Goal: Task Accomplishment & Management: Use online tool/utility

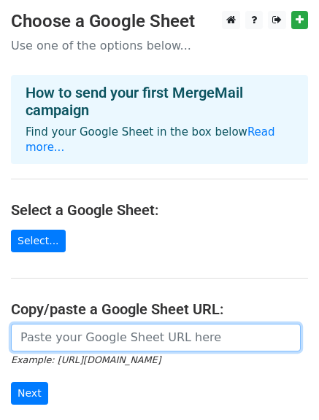
click at [103, 325] on input "url" at bounding box center [156, 338] width 290 height 28
paste input "https://docs.google.com/spreadsheets/d/10FwXCfhkgtKmJcHEDAiw35O2T4Uv0goPBeJcGmP…"
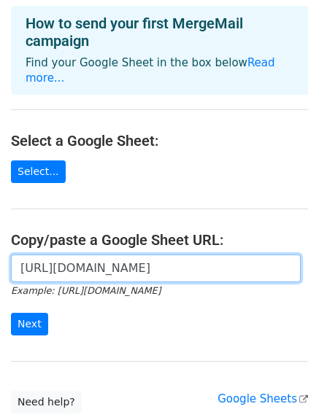
scroll to position [73, 0]
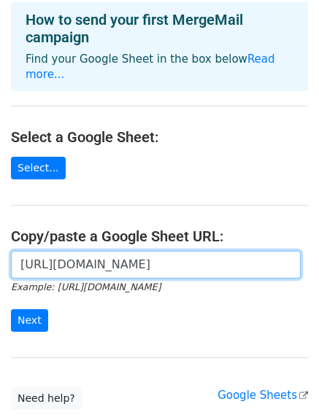
type input "https://docs.google.com/spreadsheets/d/10FwXCfhkgtKmJcHEDAiw35O2T4Uv0goPBeJcGmP…"
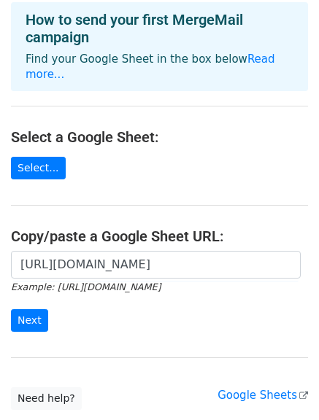
scroll to position [0, 0]
click at [28, 317] on div "https://docs.google.com/spreadsheets/d/10FwXCfhkgtKmJcHEDAiw35O2T4Uv0goPBeJcGmP…" at bounding box center [159, 299] width 319 height 96
click at [30, 309] on input "Next" at bounding box center [29, 320] width 37 height 23
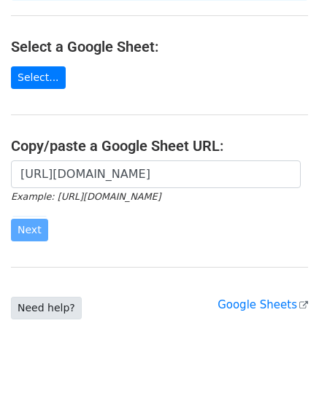
scroll to position [164, 0]
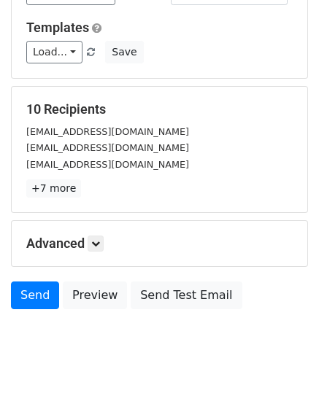
scroll to position [204, 0]
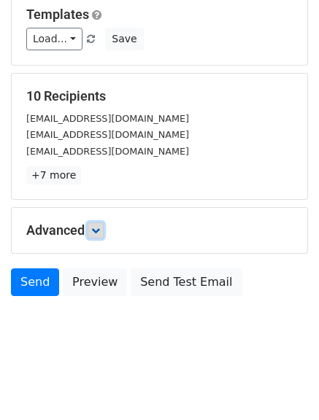
click at [98, 228] on icon at bounding box center [95, 230] width 9 height 9
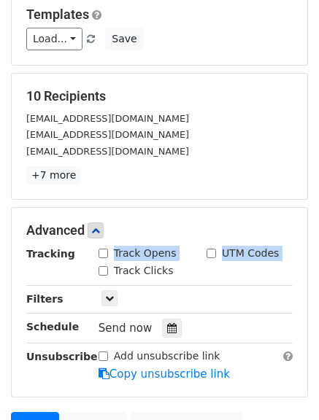
drag, startPoint x: 108, startPoint y: 255, endPoint x: 115, endPoint y: 265, distance: 12.8
click at [115, 265] on div "Track Opens UTM Codes Track Clicks" at bounding box center [196, 263] width 216 height 34
click at [108, 269] on div "Track Clicks" at bounding box center [135, 270] width 75 height 15
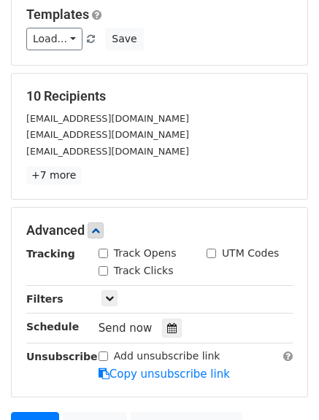
click at [105, 251] on input "Track Opens" at bounding box center [102, 253] width 9 height 9
checkbox input "true"
click at [98, 274] on input "Track Clicks" at bounding box center [102, 270] width 9 height 9
checkbox input "true"
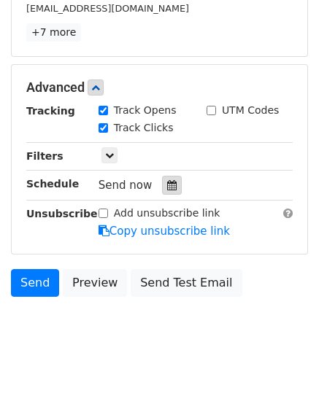
click at [167, 186] on icon at bounding box center [171, 185] width 9 height 10
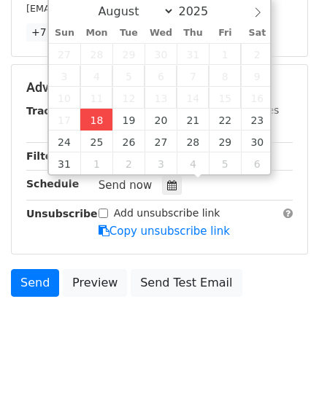
type input "2025-08-18 15:09"
type input "03"
type input "09"
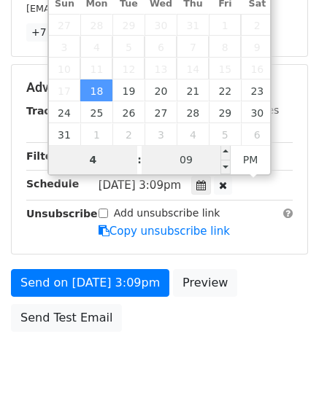
type input "4"
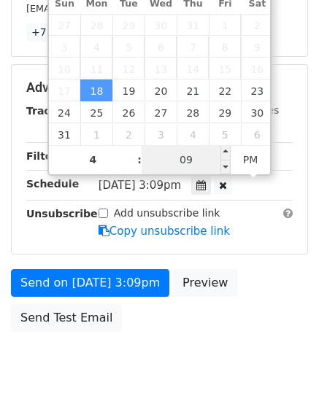
type input "2025-08-18 16:09"
type input "04"
click at [180, 153] on input "09" at bounding box center [185, 159] width 89 height 29
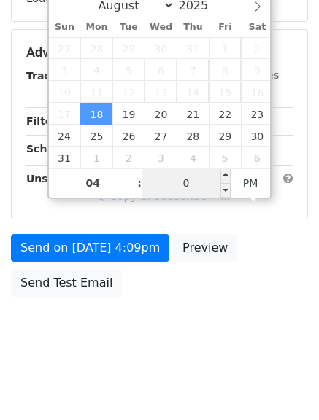
type input "00"
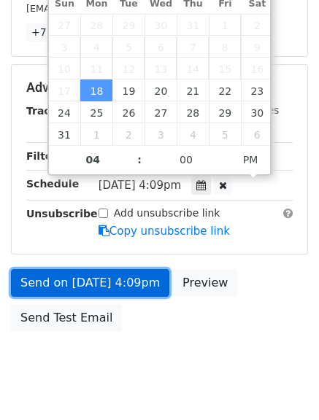
type input "2025-08-18 16:00"
click at [49, 281] on link "Send on Aug 18 at 4:09pm" at bounding box center [90, 283] width 158 height 28
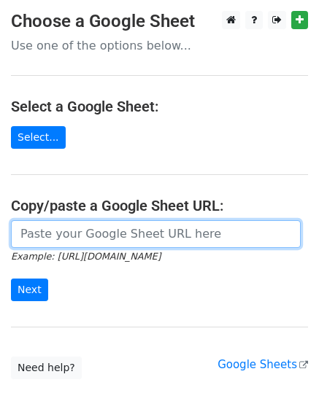
drag, startPoint x: 86, startPoint y: 228, endPoint x: 88, endPoint y: 236, distance: 8.2
click at [86, 228] on input "url" at bounding box center [156, 234] width 290 height 28
type input "https://docs.google.com/spreadsheets/d/10FwXCfhkgtKmJcHEDAiw35O2T4Uv0goPBeJcGmP…"
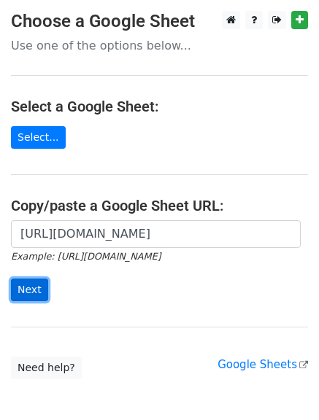
click at [22, 283] on input "Next" at bounding box center [29, 290] width 37 height 23
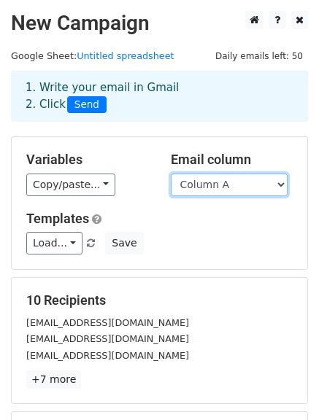
click at [236, 180] on select "Column A Column B Column C" at bounding box center [229, 185] width 117 height 23
select select "Column B"
click at [171, 174] on select "Column A Column B Column C" at bounding box center [229, 185] width 117 height 23
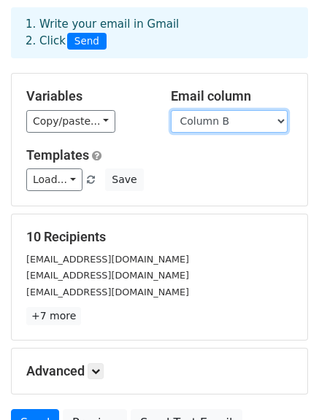
scroll to position [146, 0]
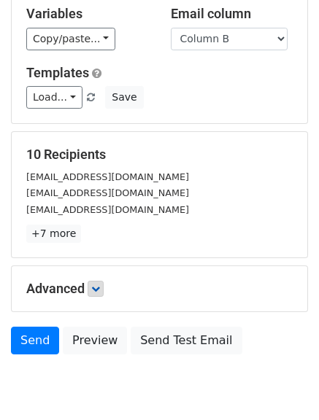
click at [94, 237] on p "+7 more" at bounding box center [159, 234] width 266 height 18
click at [98, 279] on div "Advanced Tracking Track Opens UTM Codes Track Clicks Filters Only include sprea…" at bounding box center [159, 288] width 295 height 45
click at [98, 287] on icon at bounding box center [95, 288] width 9 height 9
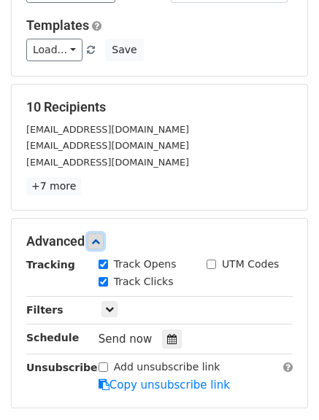
scroll to position [219, 0]
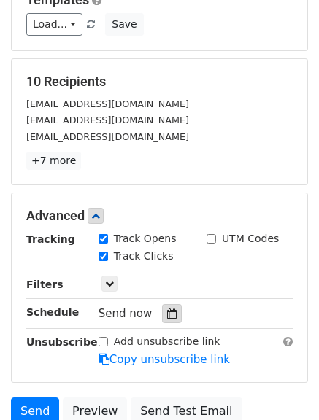
click at [167, 312] on icon at bounding box center [171, 314] width 9 height 10
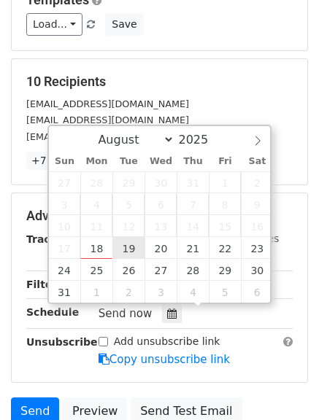
type input "2025-08-19 12:00"
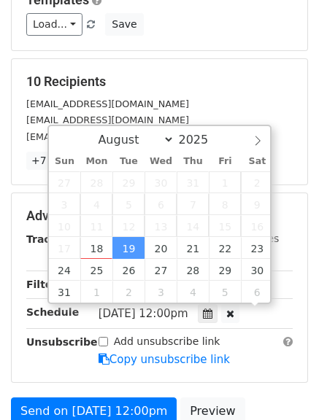
scroll to position [1, 0]
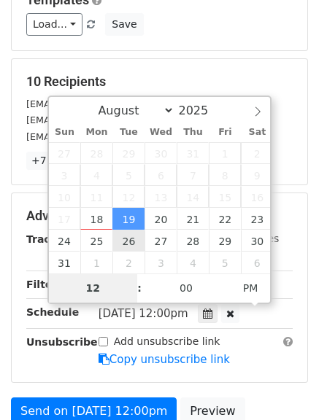
type input "5"
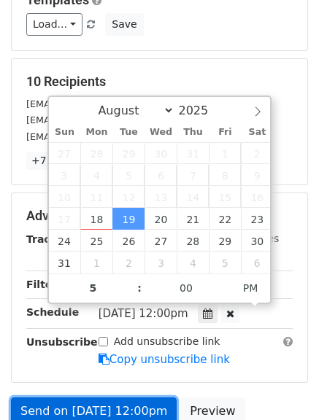
type input "2025-08-19 17:00"
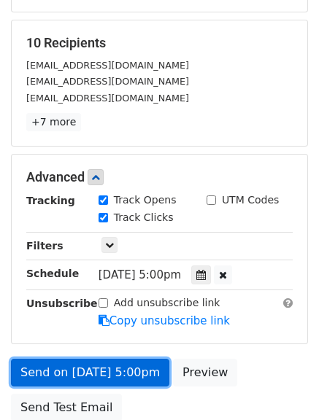
scroll to position [292, 0]
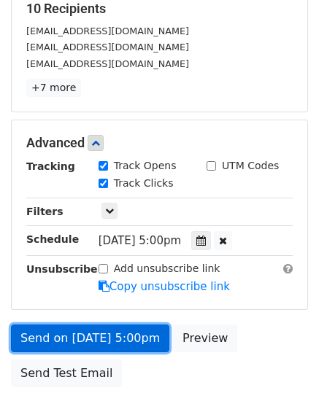
click at [60, 332] on link "Send on Aug 19 at 5:00pm" at bounding box center [90, 339] width 158 height 28
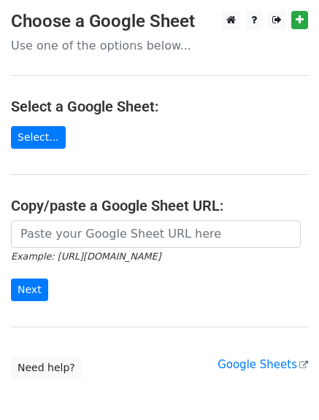
drag, startPoint x: 85, startPoint y: 251, endPoint x: 89, endPoint y: 244, distance: 8.2
click at [87, 245] on form "Example: https://docs.google.com/spreadsheets/d/abc/edit Next" at bounding box center [159, 261] width 297 height 82
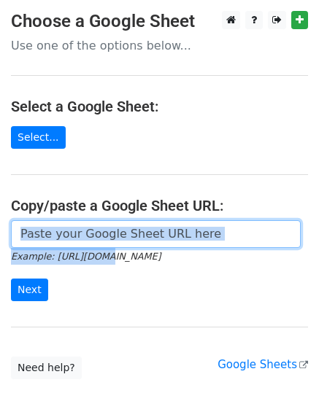
click at [93, 231] on input "url" at bounding box center [156, 234] width 290 height 28
type input "https://docs.google.com/spreadsheets/d/10FwXCfhkgtKmJcHEDAiw35O2T4Uv0goPBeJcGmP…"
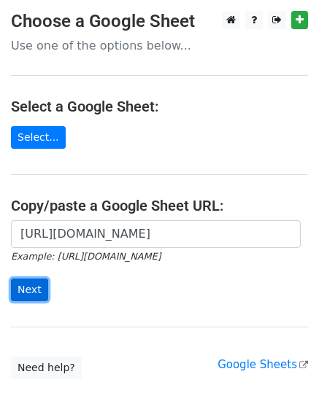
click at [23, 291] on input "Next" at bounding box center [29, 290] width 37 height 23
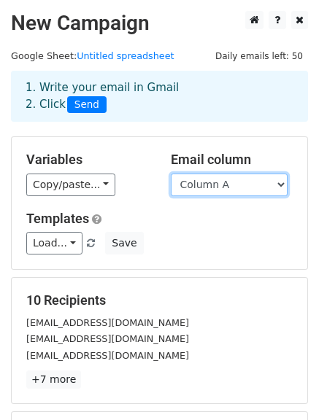
click at [277, 184] on select "Column A Column B Column C" at bounding box center [229, 185] width 117 height 23
select select "Column C"
click at [171, 174] on select "Column A Column B Column C" at bounding box center [229, 185] width 117 height 23
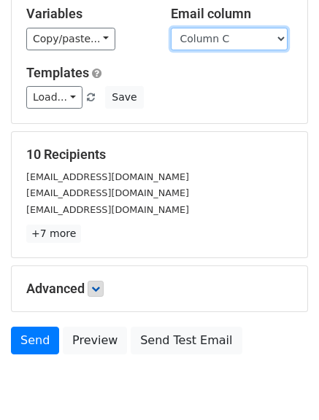
scroll to position [204, 0]
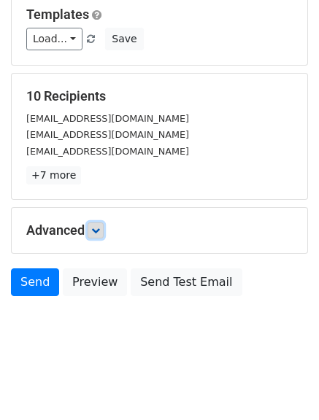
click at [104, 233] on link at bounding box center [96, 230] width 16 height 16
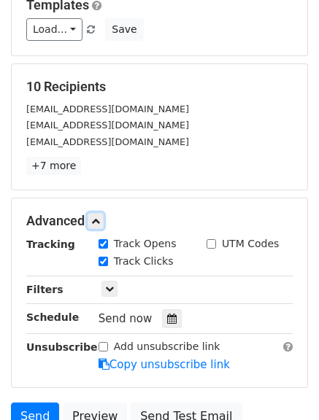
scroll to position [277, 0]
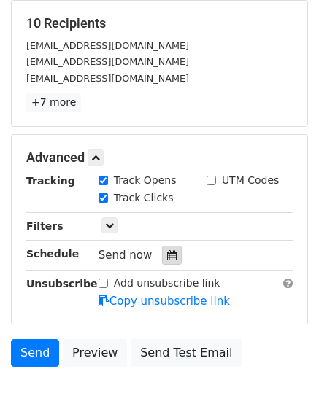
click at [162, 258] on div at bounding box center [172, 255] width 20 height 19
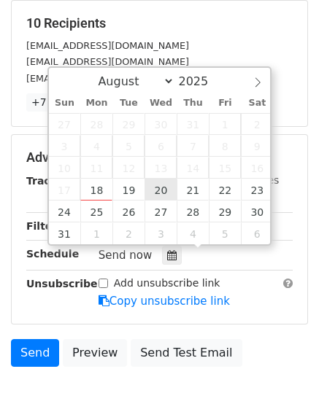
type input "2025-08-20 12:00"
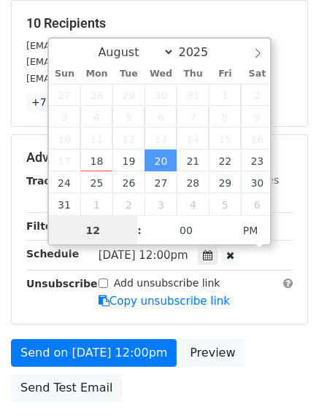
scroll to position [1, 0]
type input "7"
type input "6"
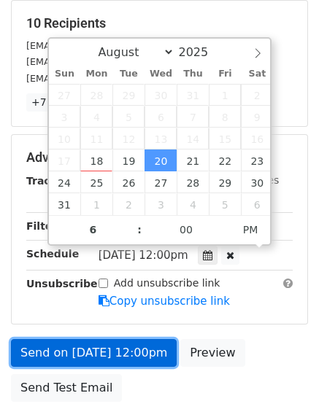
type input "2025-08-20 18:00"
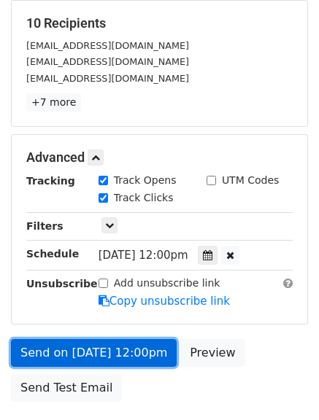
click at [88, 344] on link "Send on Aug 20 at 12:00pm" at bounding box center [94, 353] width 166 height 28
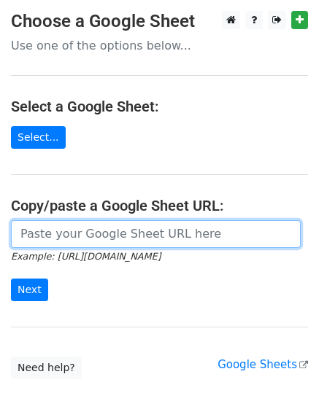
click at [83, 240] on input "url" at bounding box center [156, 234] width 290 height 28
type input "https://docs.google.com/spreadsheets/d/10FwXCfhkgtKmJcHEDAiw35O2T4Uv0goPBeJcGmP…"
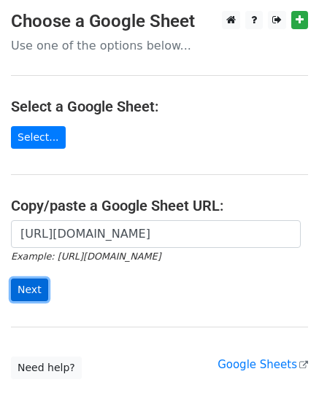
click at [22, 298] on input "Next" at bounding box center [29, 290] width 37 height 23
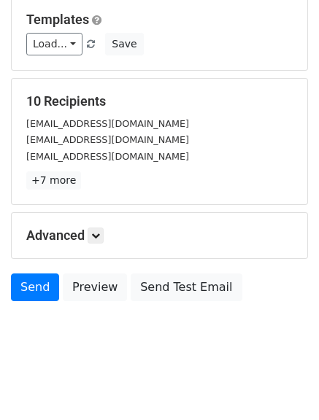
scroll to position [204, 0]
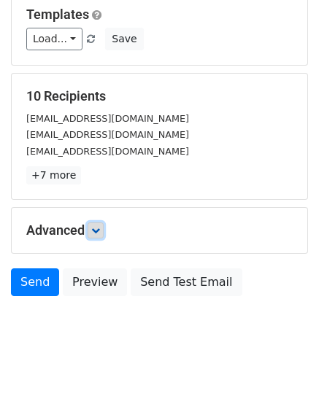
click at [96, 236] on link at bounding box center [96, 230] width 16 height 16
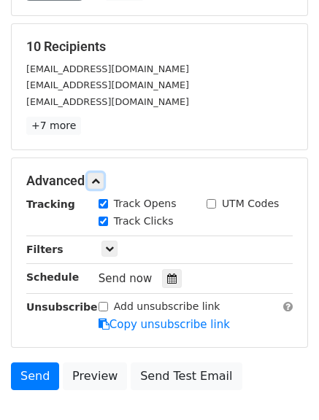
scroll to position [277, 0]
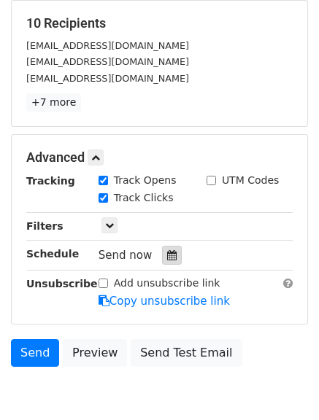
click at [167, 251] on icon at bounding box center [171, 255] width 9 height 10
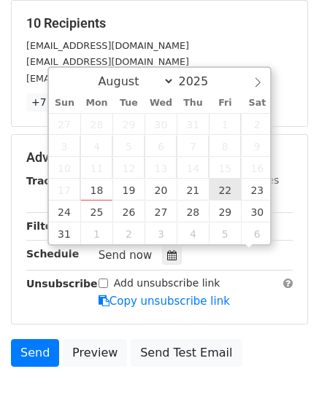
scroll to position [1, 0]
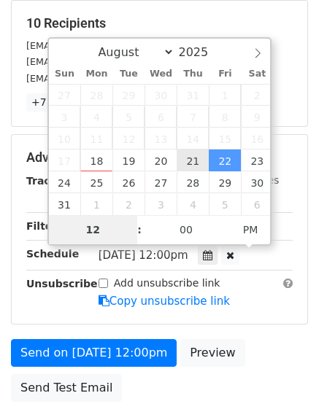
type input "[DATE] 12:00"
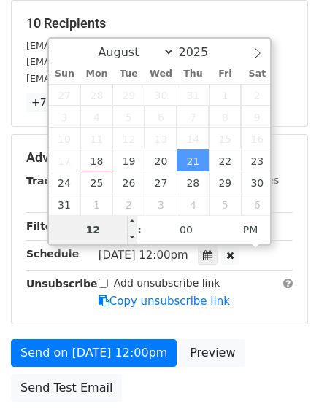
type input "7"
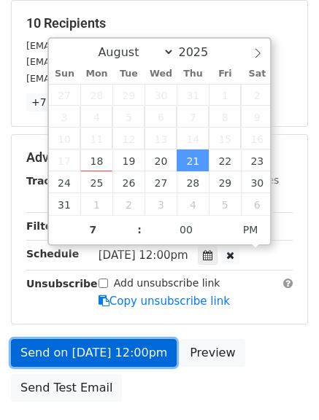
type input "[DATE] 19:00"
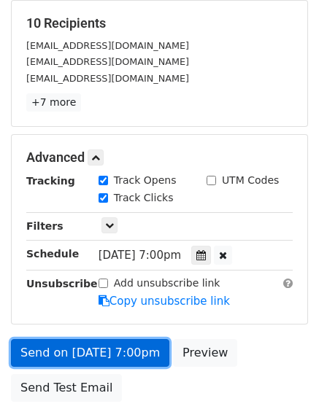
click at [98, 354] on link "Send on [DATE] 7:00pm" at bounding box center [90, 353] width 158 height 28
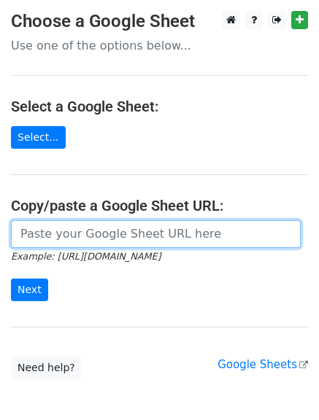
click at [72, 236] on input "url" at bounding box center [156, 234] width 290 height 28
type input "https://docs.google.com/spreadsheets/d/10FwXCfhkgtKmJcHEDAiw35O2T4Uv0goPBeJcGmP…"
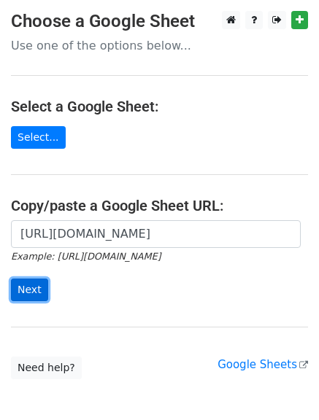
click at [31, 290] on input "Next" at bounding box center [29, 290] width 37 height 23
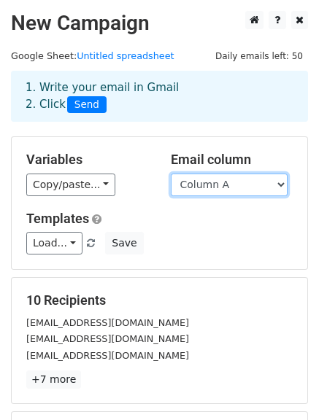
click at [244, 181] on select "Column A Column B Column C" at bounding box center [229, 185] width 117 height 23
select select "Column B"
click at [171, 174] on select "Column A Column B Column C" at bounding box center [229, 185] width 117 height 23
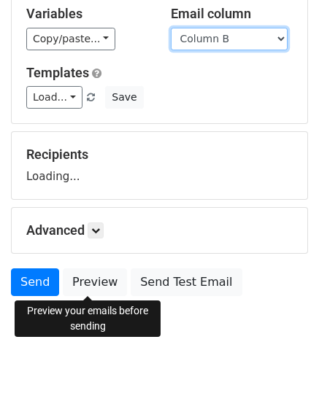
scroll to position [146, 0]
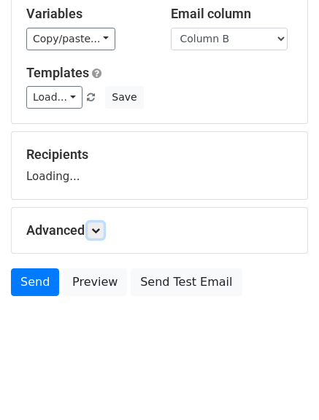
click at [94, 221] on div "Advanced Tracking Track Opens UTM Codes Track Clicks Filters Only include sprea…" at bounding box center [159, 230] width 295 height 45
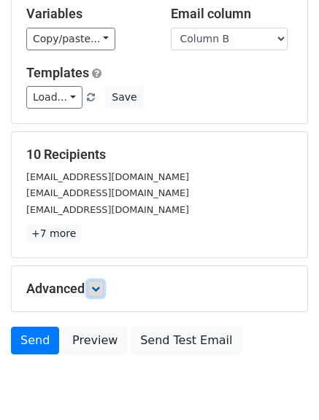
click at [96, 291] on icon at bounding box center [95, 288] width 9 height 9
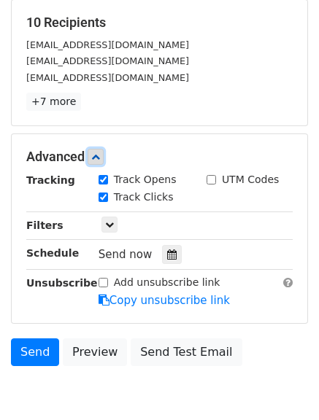
scroll to position [292, 0]
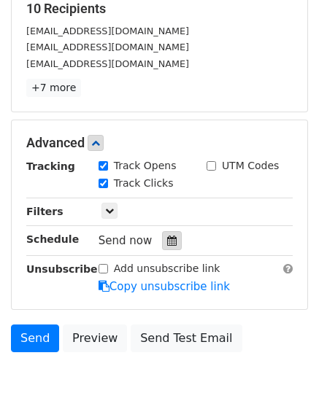
click at [167, 244] on icon at bounding box center [171, 241] width 9 height 10
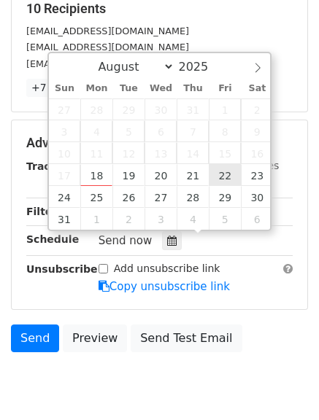
type input "2025-08-22 12:00"
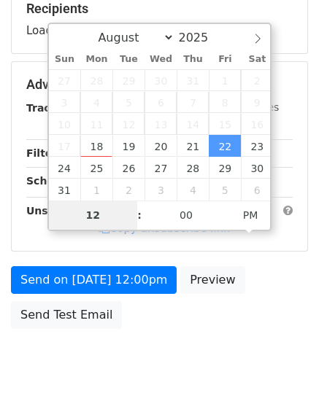
type input "8"
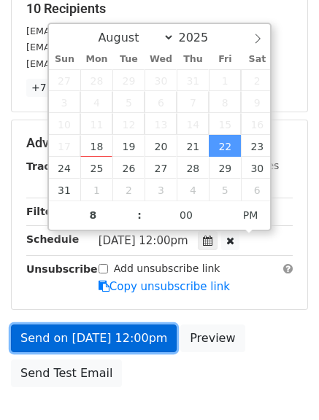
type input "2025-08-22 20:00"
click at [98, 333] on link "Send on Aug 22 at 12:00pm" at bounding box center [94, 339] width 166 height 28
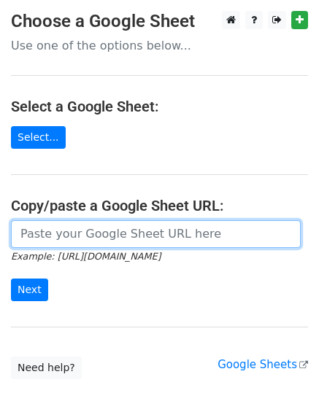
drag, startPoint x: 198, startPoint y: 240, endPoint x: 196, endPoint y: 248, distance: 8.3
click at [198, 240] on input "url" at bounding box center [156, 234] width 290 height 28
type input "https://docs.google.com/spreadsheets/d/10FwXCfhkgtKmJcHEDAiw35O2T4Uv0goPBeJcGmP…"
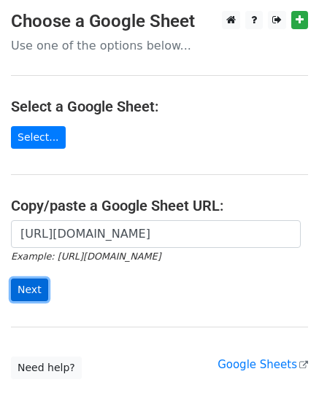
click at [20, 287] on input "Next" at bounding box center [29, 290] width 37 height 23
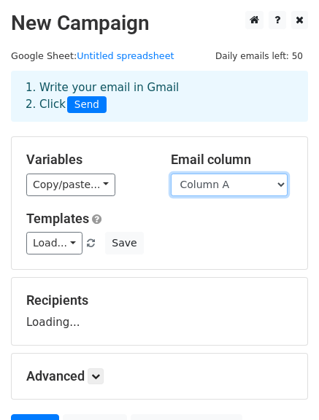
click at [228, 182] on select "Column A Column B Column C" at bounding box center [229, 185] width 117 height 23
click at [171, 174] on select "Column A Column B Column C" at bounding box center [229, 185] width 117 height 23
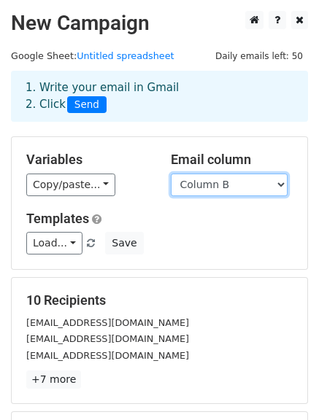
click at [224, 191] on select "Column A Column B Column C" at bounding box center [229, 185] width 117 height 23
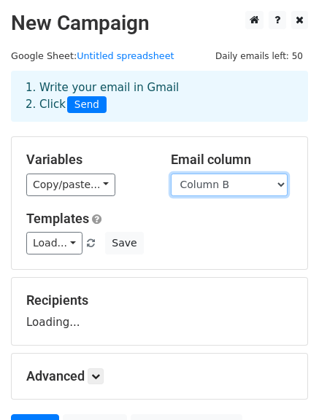
select select "Column C"
click at [171, 174] on select "Column A Column B Column C" at bounding box center [229, 185] width 117 height 23
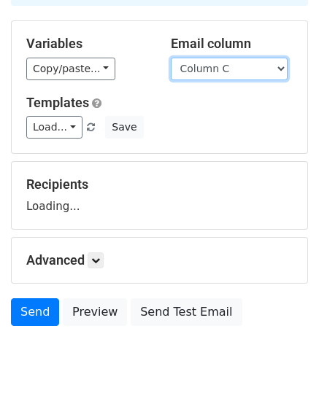
scroll to position [146, 0]
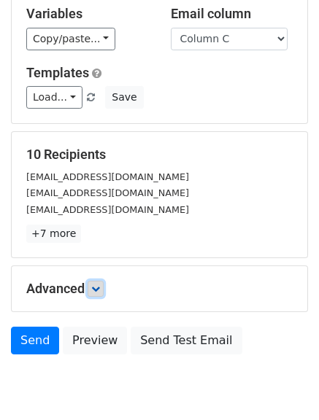
click at [100, 289] on icon at bounding box center [95, 288] width 9 height 9
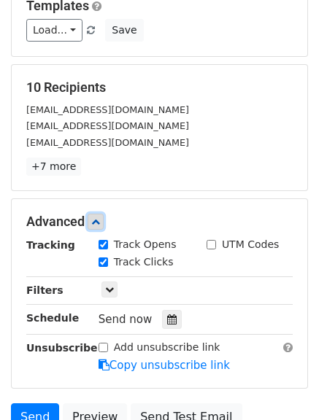
scroll to position [292, 0]
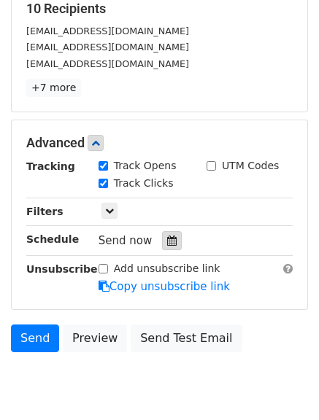
click at [167, 244] on icon at bounding box center [171, 241] width 9 height 10
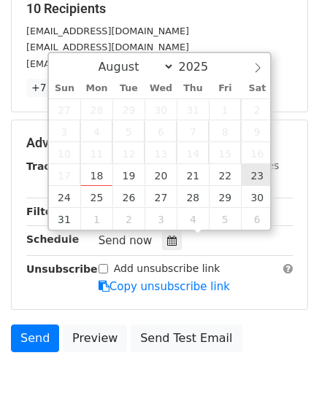
type input "[DATE] 12:00"
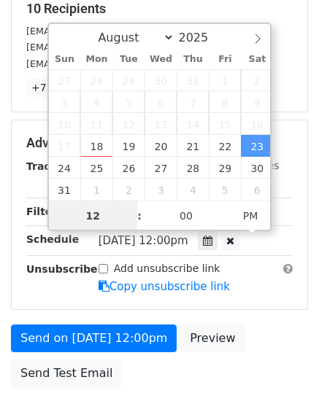
scroll to position [1, 0]
type input "9"
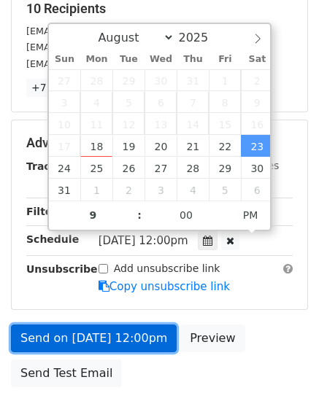
type input "[DATE] 21:00"
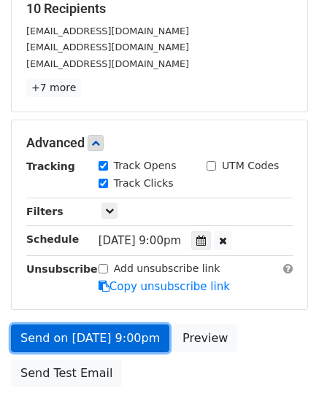
click at [100, 340] on link "Send on [DATE] 9:00pm" at bounding box center [90, 339] width 158 height 28
